Goal: Information Seeking & Learning: Learn about a topic

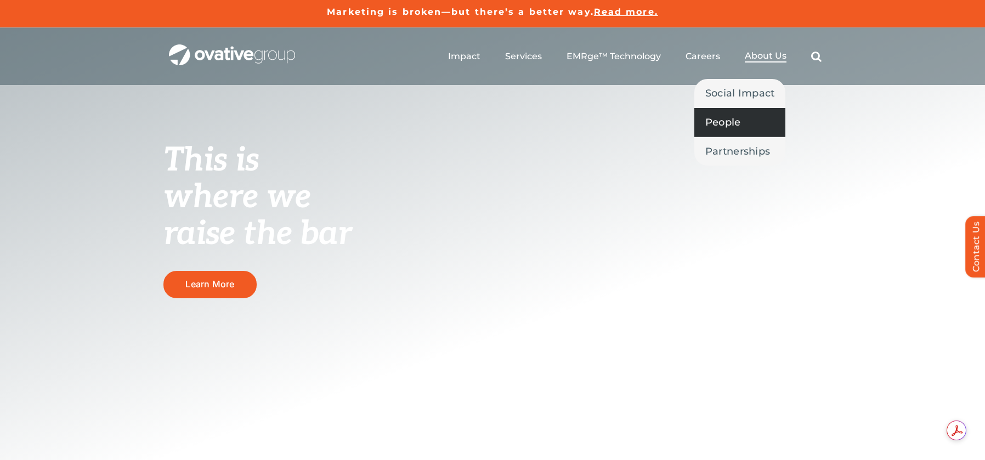
click at [725, 122] on span "People" at bounding box center [723, 122] width 36 height 15
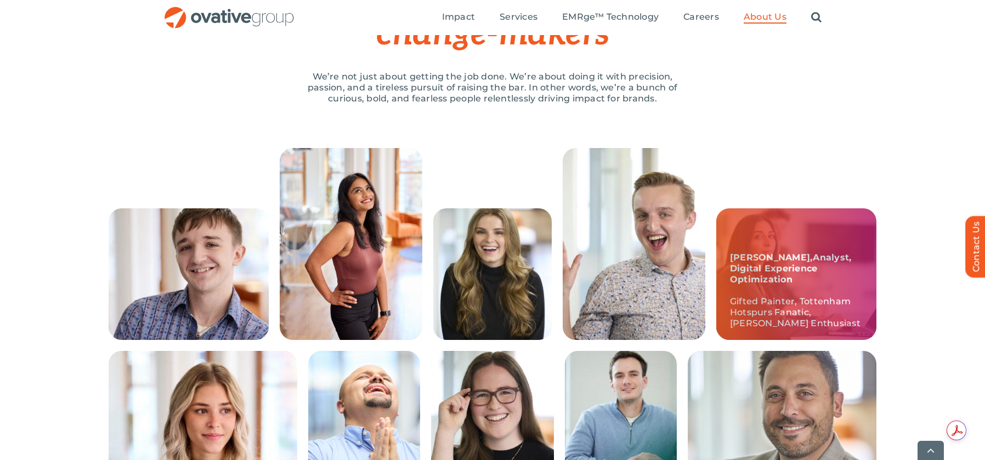
click at [834, 255] on div "Trushna, Analyst, Digital Experience Optimization Gifted Painter, Tottenham Hot…" at bounding box center [796, 274] width 160 height 132
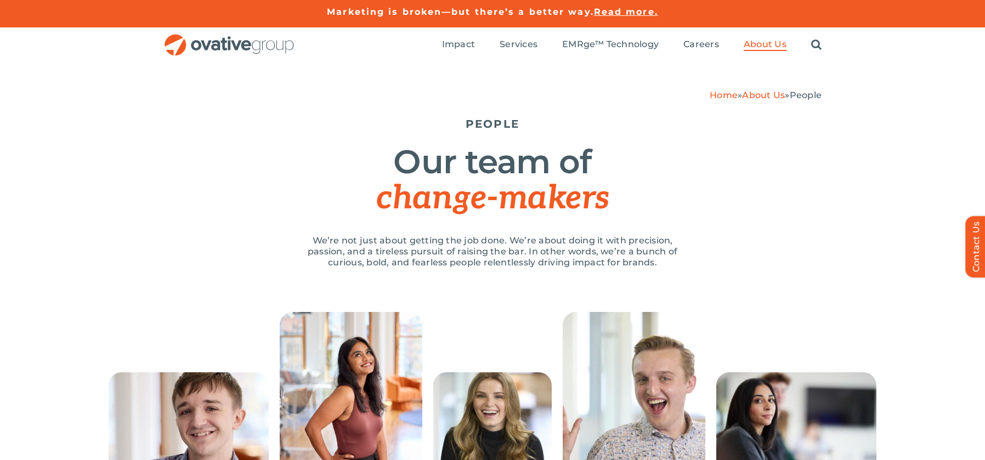
click at [755, 96] on link "About Us" at bounding box center [763, 95] width 43 height 10
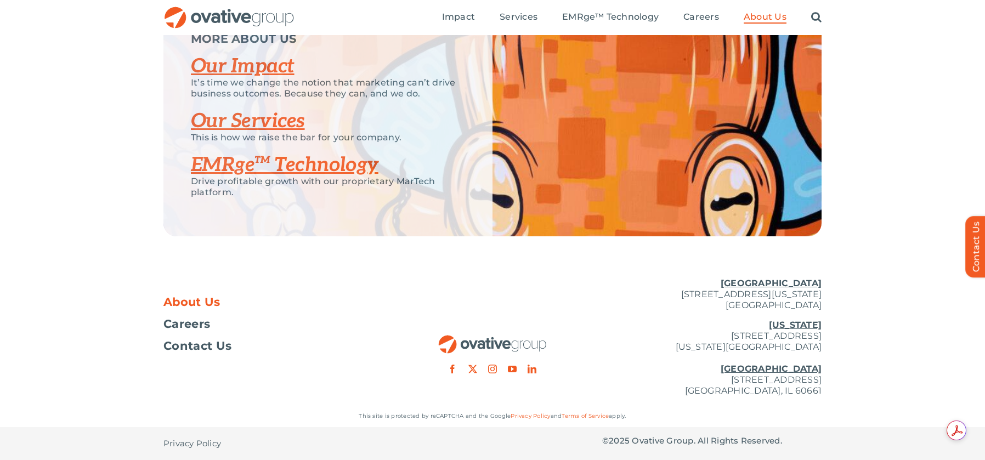
scroll to position [2316, 0]
click at [219, 78] on link "Our Impact" at bounding box center [243, 66] width 104 height 24
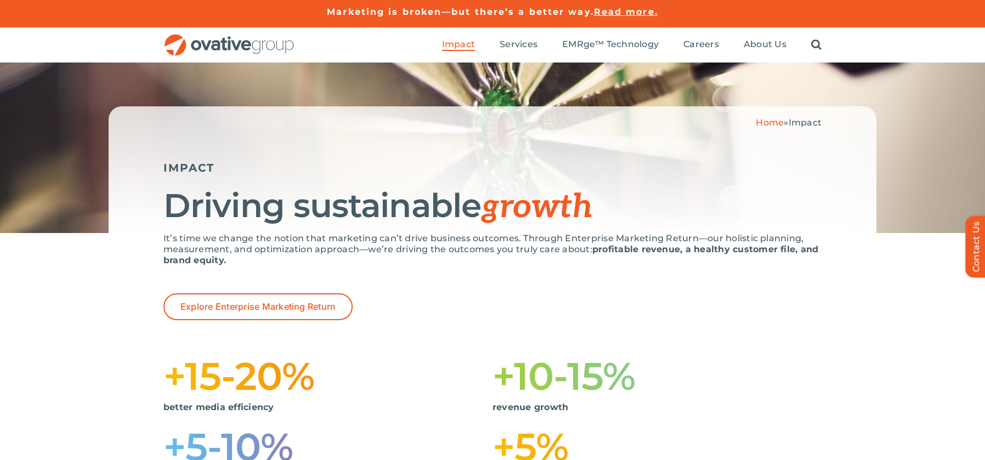
click at [213, 42] on img "OG_Full_horizontal_RGB" at bounding box center [229, 45] width 132 height 22
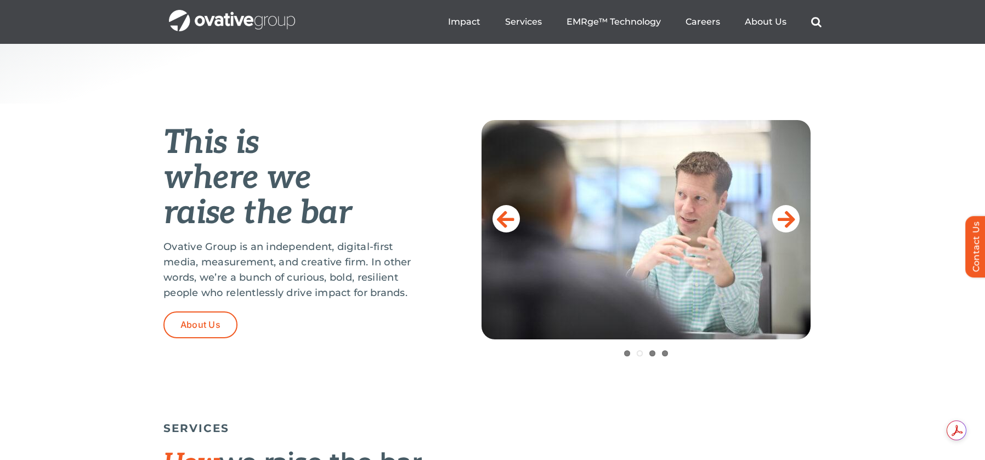
scroll to position [389, 0]
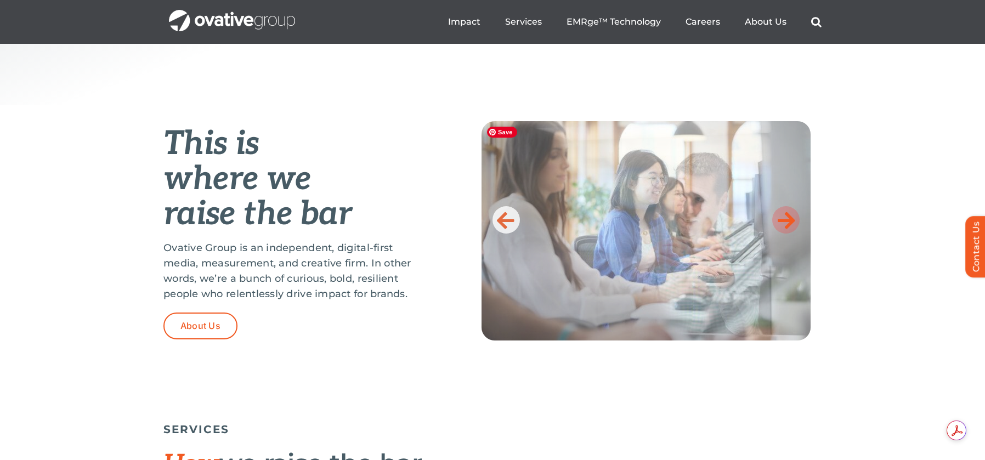
click at [789, 219] on icon at bounding box center [786, 220] width 18 height 22
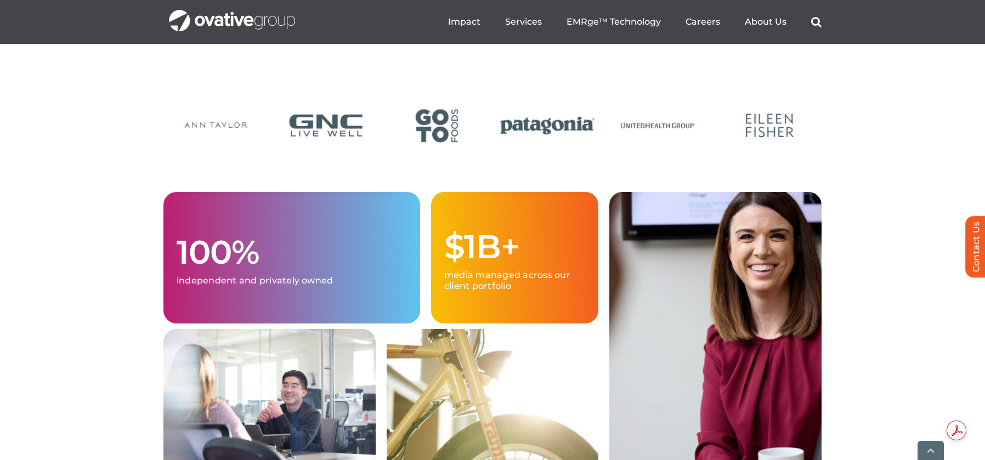
scroll to position [2656, 0]
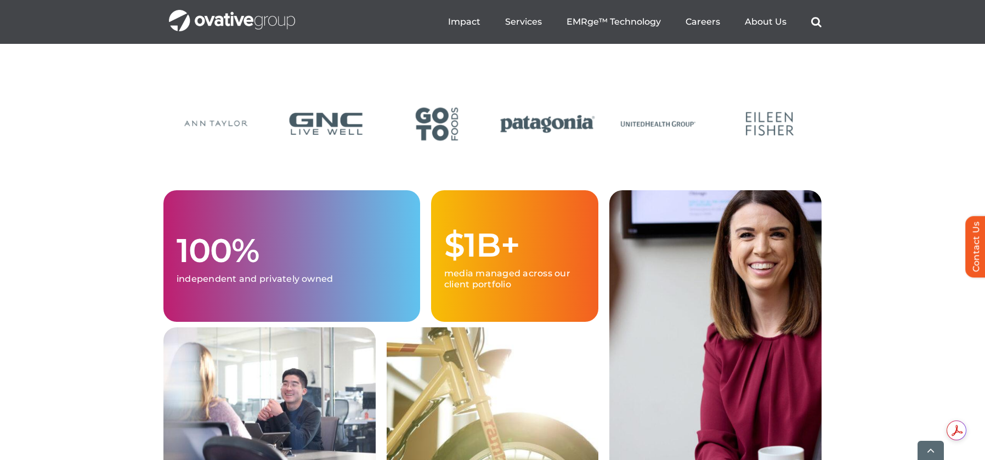
click at [558, 145] on img "22 / 24" at bounding box center [548, 124] width 104 height 43
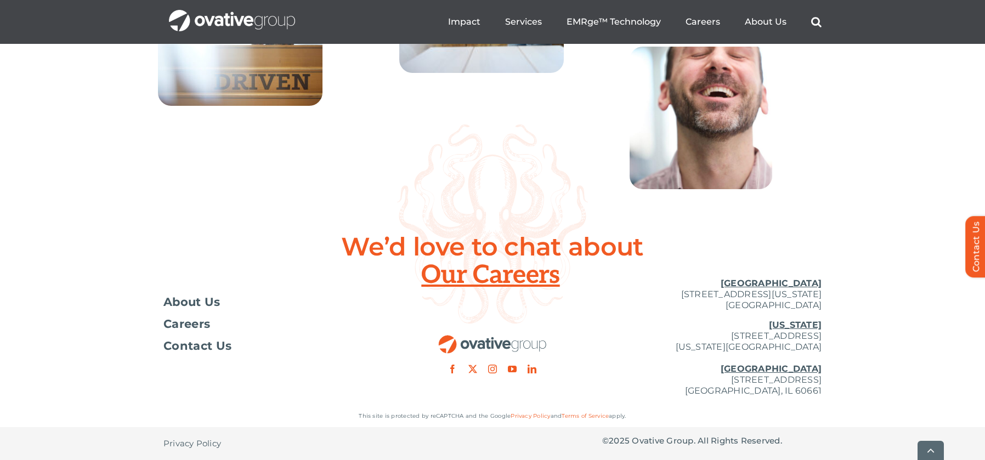
scroll to position [4022, 0]
